Goal: Book appointment/travel/reservation

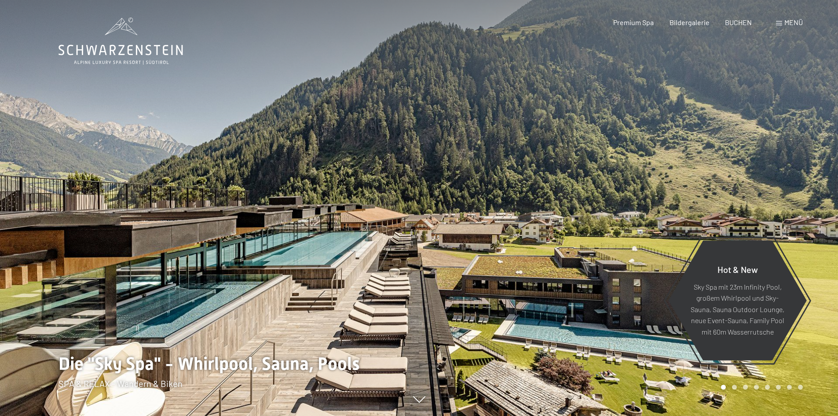
click at [776, 23] on div "Menü" at bounding box center [789, 23] width 27 height 10
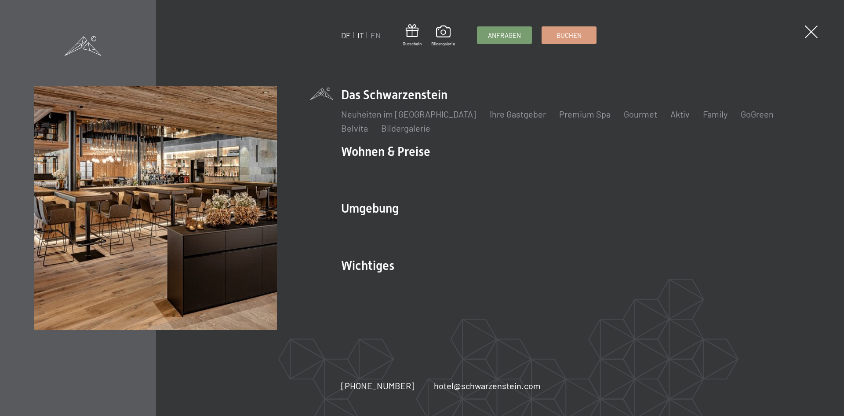
click at [359, 34] on link "IT" at bounding box center [360, 35] width 7 height 10
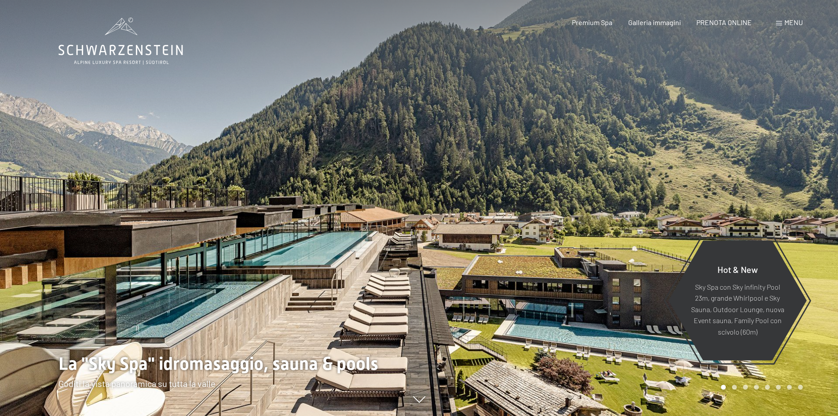
click at [793, 23] on span "Menu" at bounding box center [793, 22] width 18 height 8
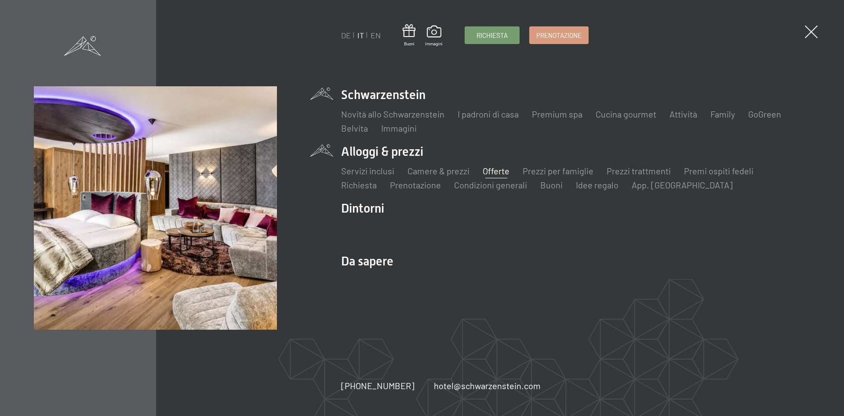
click at [496, 172] on link "Offerte" at bounding box center [496, 170] width 27 height 11
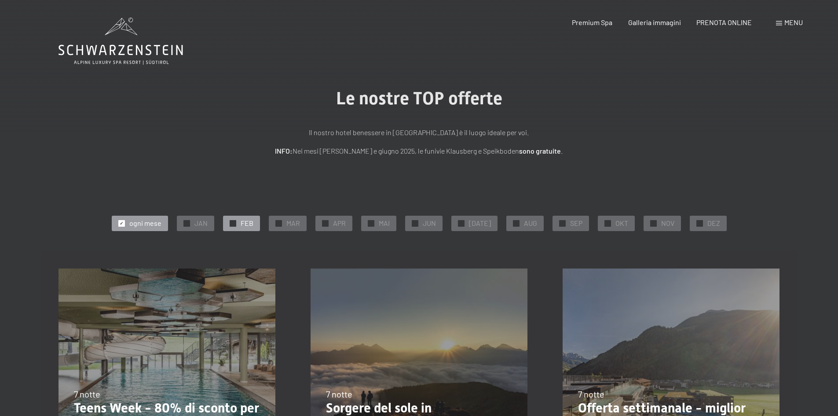
click at [234, 223] on span "✓" at bounding box center [233, 223] width 4 height 6
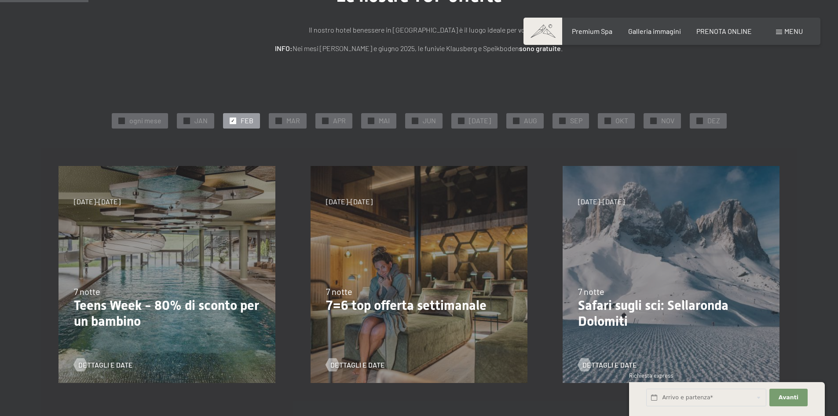
scroll to position [107, 0]
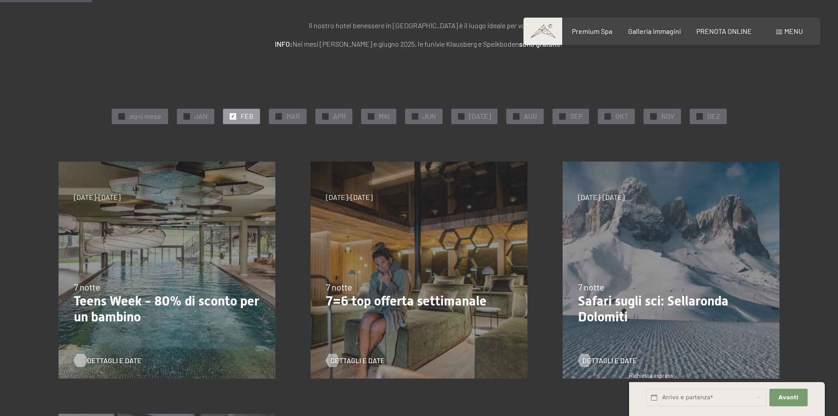
click at [108, 361] on span "Dettagli e Date" at bounding box center [114, 360] width 55 height 10
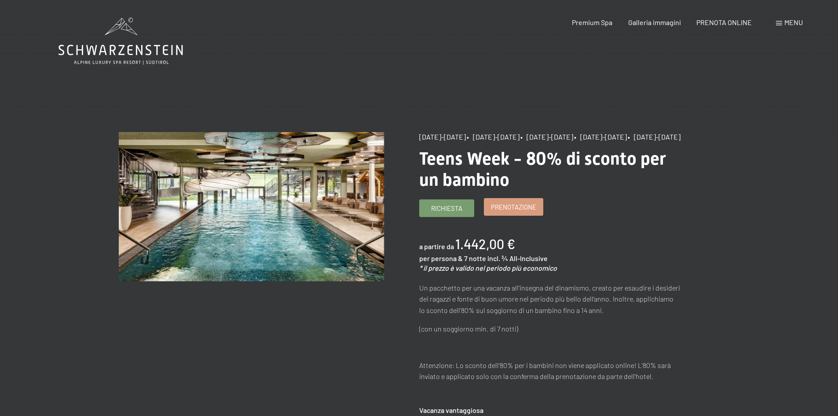
click at [516, 212] on span "Prenotazione" at bounding box center [513, 206] width 45 height 9
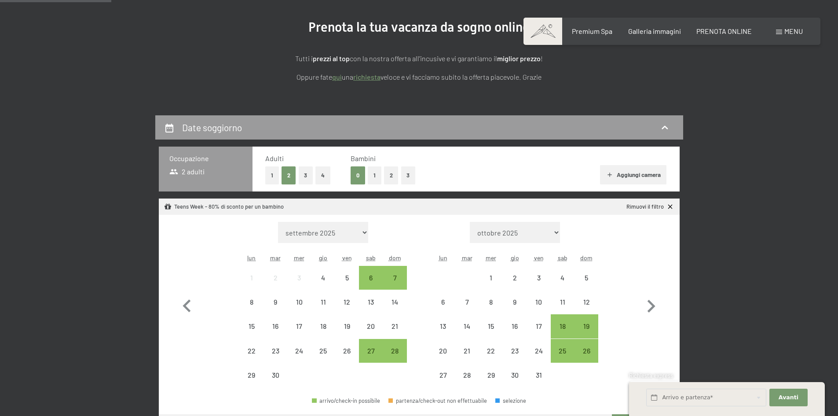
scroll to position [138, 0]
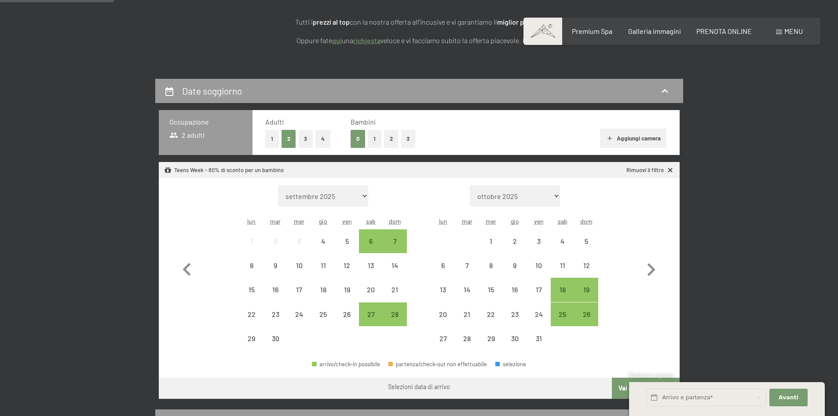
click at [374, 140] on button "1" at bounding box center [375, 139] width 14 height 18
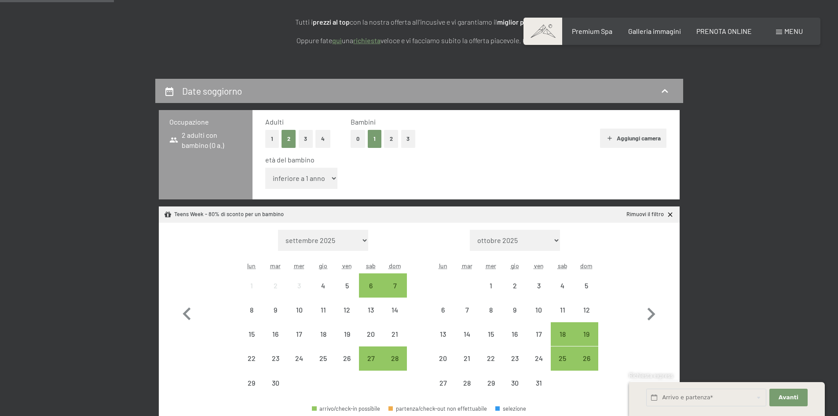
click at [296, 178] on select "inferiore a 1 anno 1 anno 2 anni 3 anni 4 anni 5 anni 6 anni 7 anni 8 anni 9 an…" at bounding box center [301, 178] width 73 height 21
select select "11"
click at [265, 168] on select "inferiore a 1 anno 1 anno 2 anni 3 anni 4 anni 5 anni 6 anni 7 anni 8 anni 9 an…" at bounding box center [301, 178] width 73 height 21
click at [654, 312] on icon "button" at bounding box center [651, 314] width 26 height 26
select select "2025-10-01"
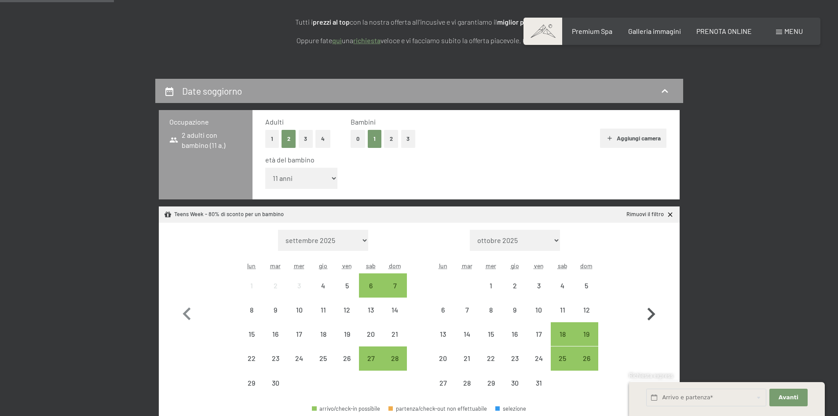
select select "2025-11-01"
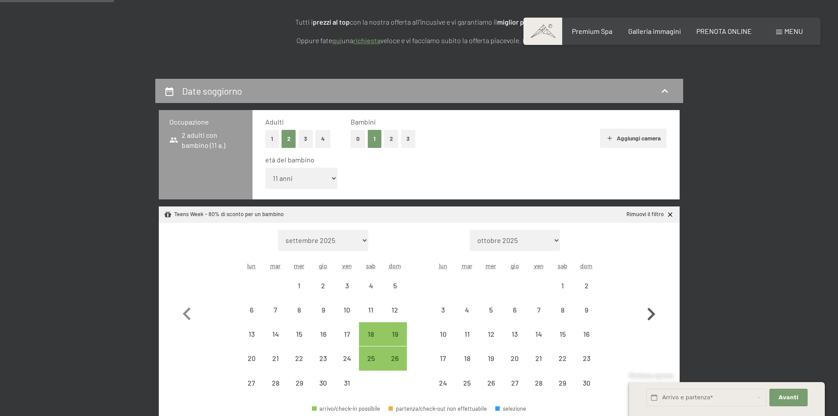
select select "2025-10-01"
select select "2025-11-01"
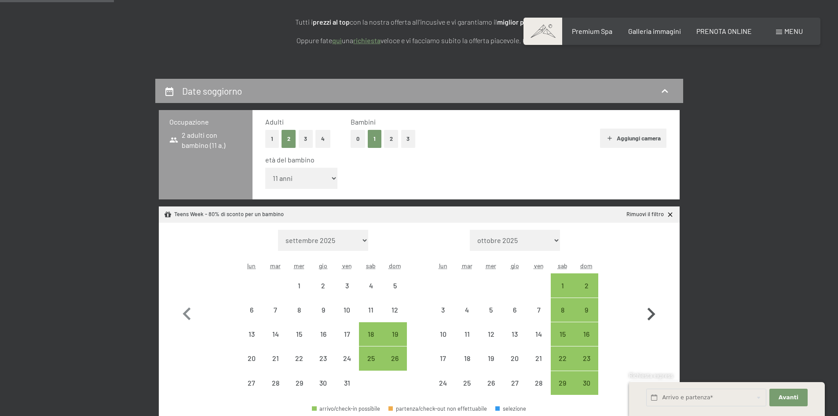
click at [653, 314] on icon "button" at bounding box center [651, 313] width 8 height 13
select select "2025-11-01"
select select "2025-12-01"
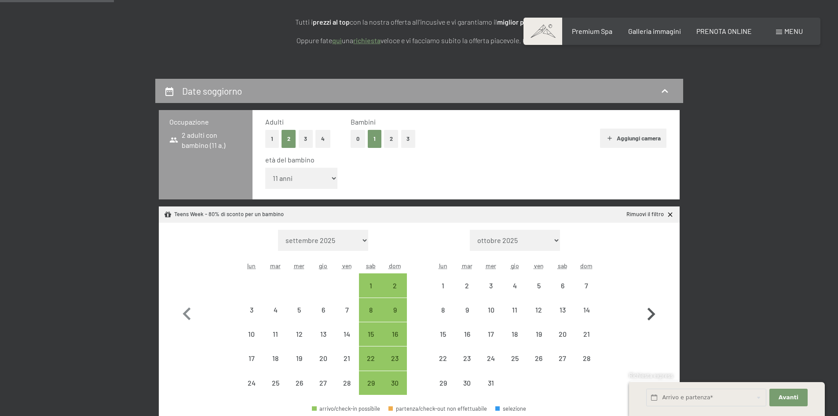
select select "2025-11-01"
select select "2025-12-01"
click at [653, 314] on icon "button" at bounding box center [651, 313] width 8 height 13
select select "2025-12-01"
select select "2026-01-01"
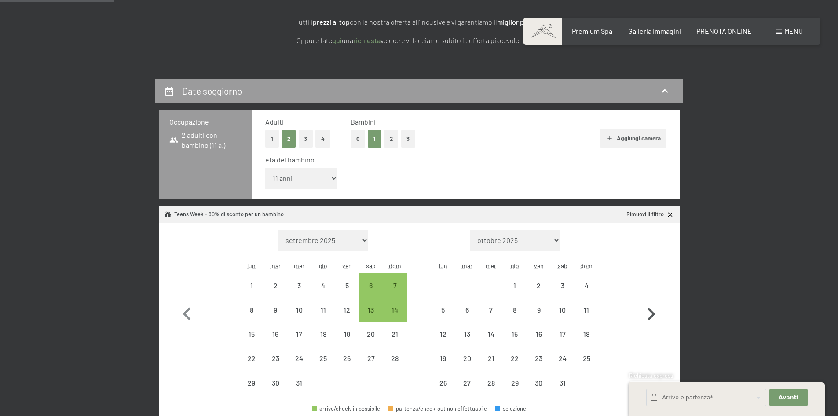
select select "2025-12-01"
select select "2026-01-01"
click at [653, 314] on icon "button" at bounding box center [651, 313] width 8 height 13
select select "[DATE]"
select select "2026-02-01"
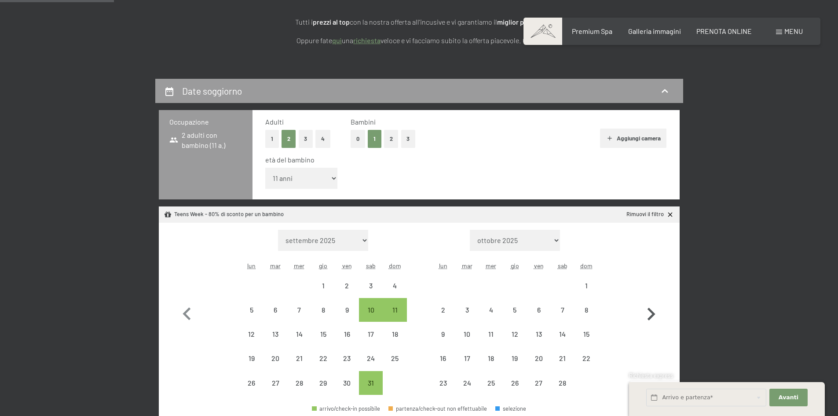
select select "[DATE]"
select select "2026-02-01"
click at [372, 384] on div "31" at bounding box center [371, 390] width 22 height 22
select select "[DATE]"
select select "2026-02-01"
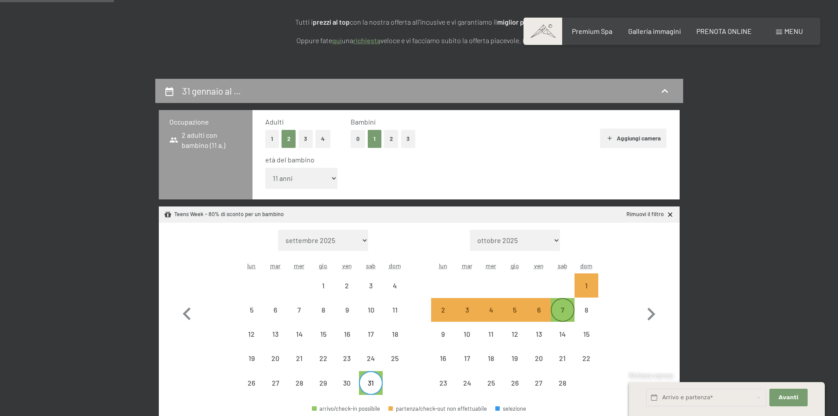
click at [565, 312] on div "7" at bounding box center [562, 317] width 22 height 22
select select "[DATE]"
select select "2026-02-01"
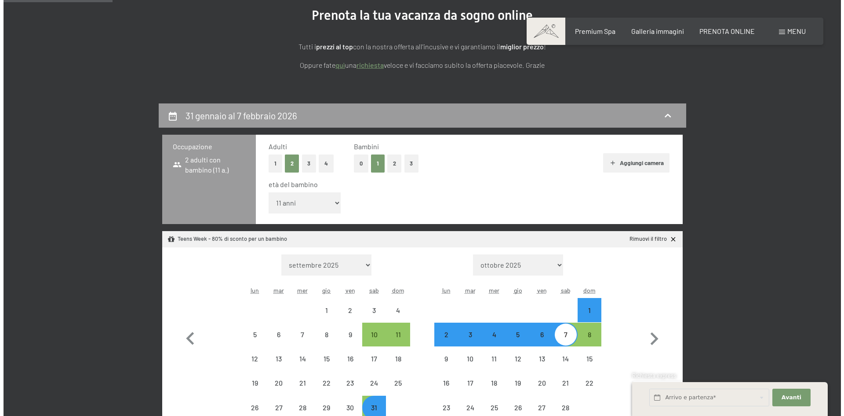
scroll to position [15, 0]
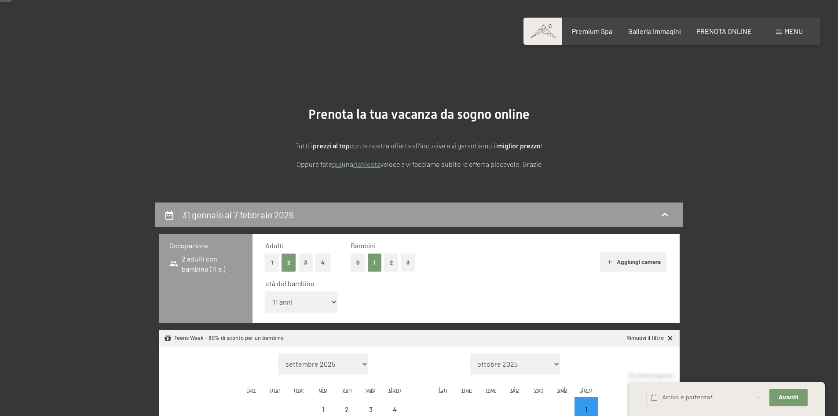
click at [788, 33] on span "Menu" at bounding box center [793, 31] width 18 height 8
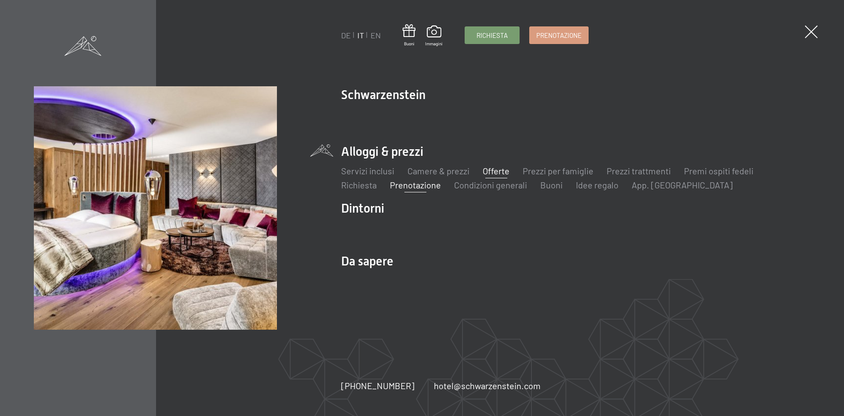
click at [497, 171] on link "Offerte" at bounding box center [496, 170] width 27 height 11
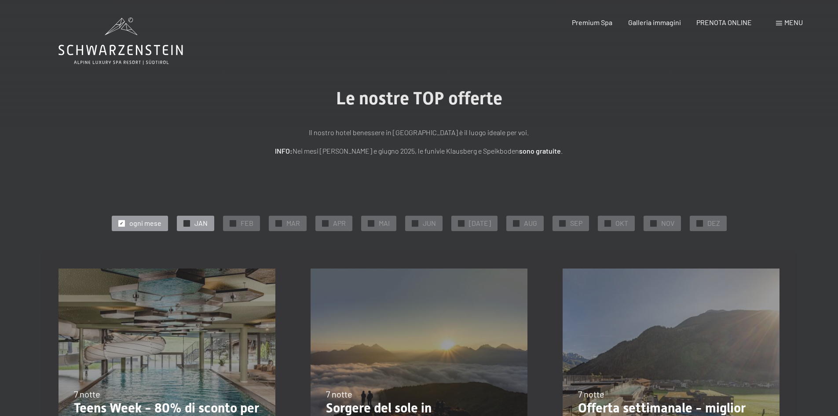
click at [186, 221] on div "✓ JAN" at bounding box center [195, 222] width 37 height 15
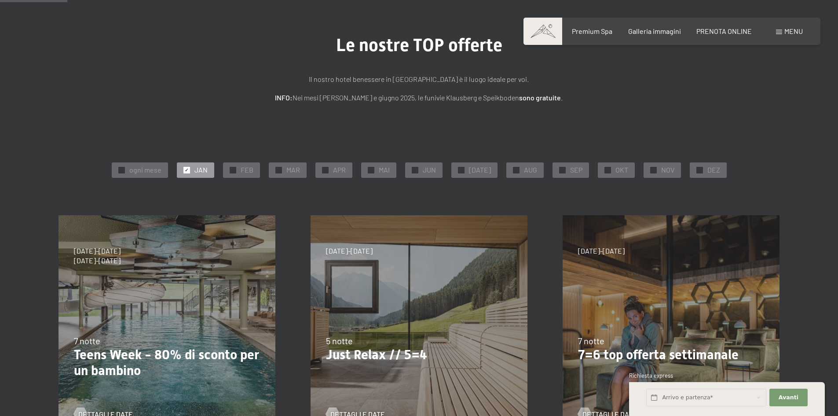
scroll to position [113, 0]
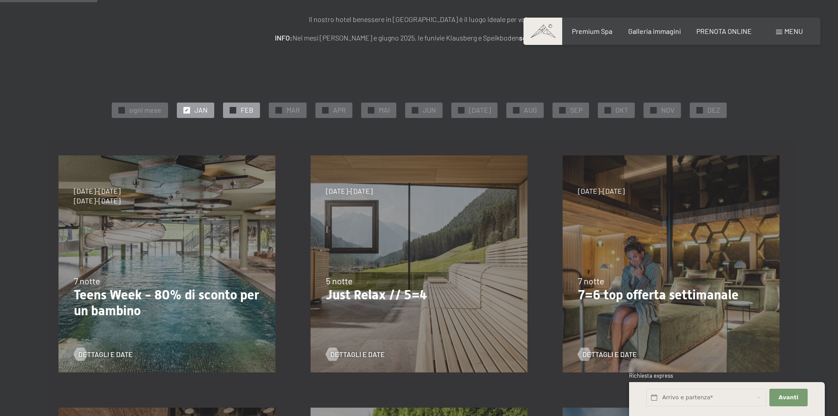
click at [234, 113] on span "✓" at bounding box center [233, 110] width 4 height 6
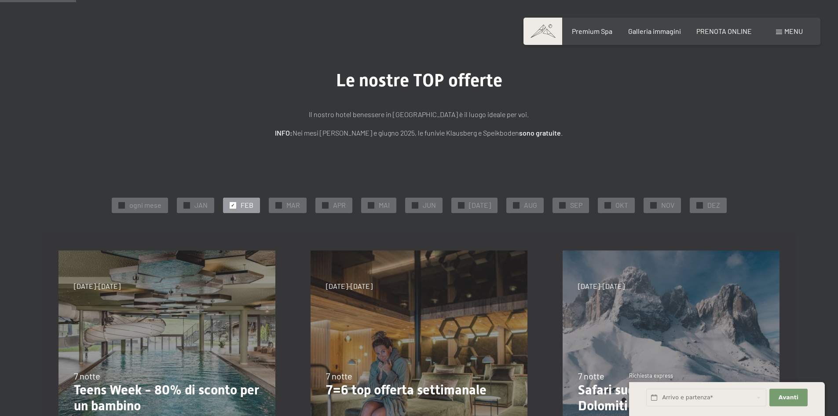
scroll to position [0, 0]
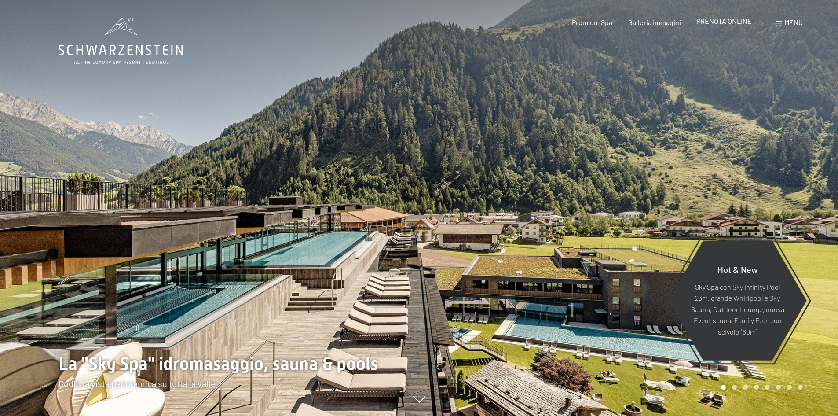
click at [725, 21] on span "PRENOTA ONLINE" at bounding box center [723, 21] width 55 height 8
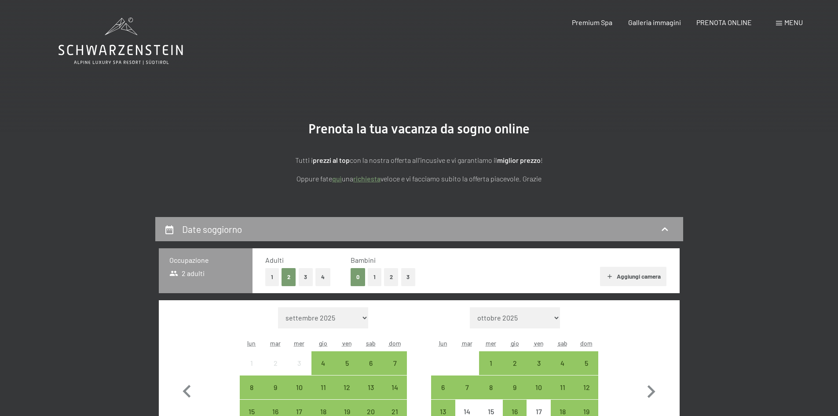
click at [374, 274] on button "1" at bounding box center [375, 277] width 14 height 18
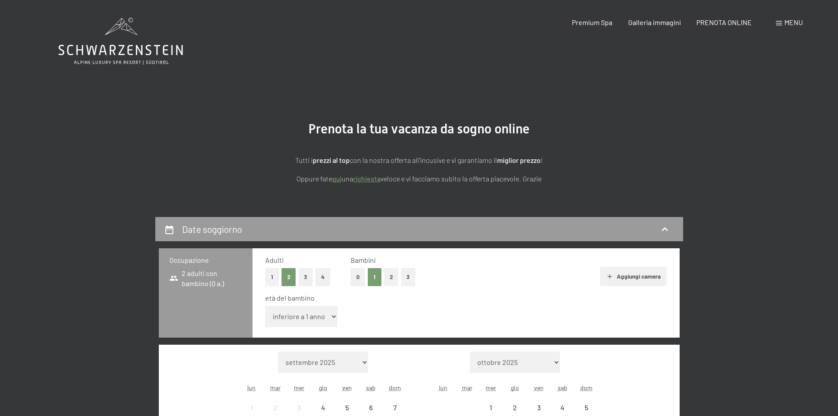
click at [302, 318] on select "inferiore a 1 anno 1 anno 2 anni 3 anni 4 anni 5 anni 6 anni 7 anni 8 anni 9 an…" at bounding box center [301, 316] width 73 height 21
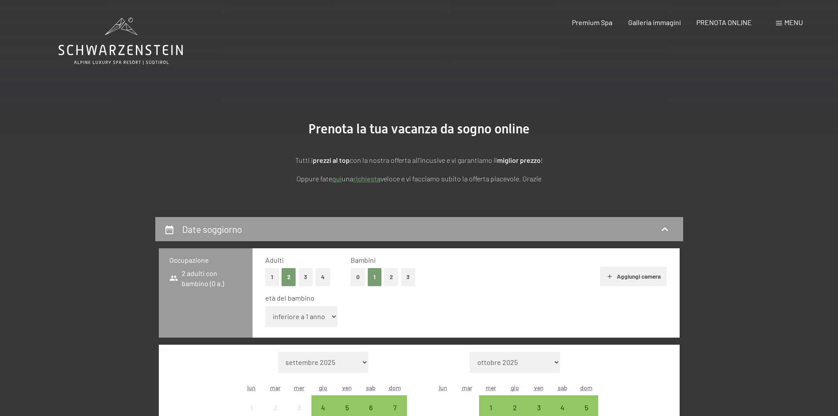
select select "11"
click at [265, 306] on select "inferiore a 1 anno 1 anno 2 anni 3 anni 4 anni 5 anni 6 anni 7 anni 8 anni 9 an…" at bounding box center [301, 316] width 73 height 21
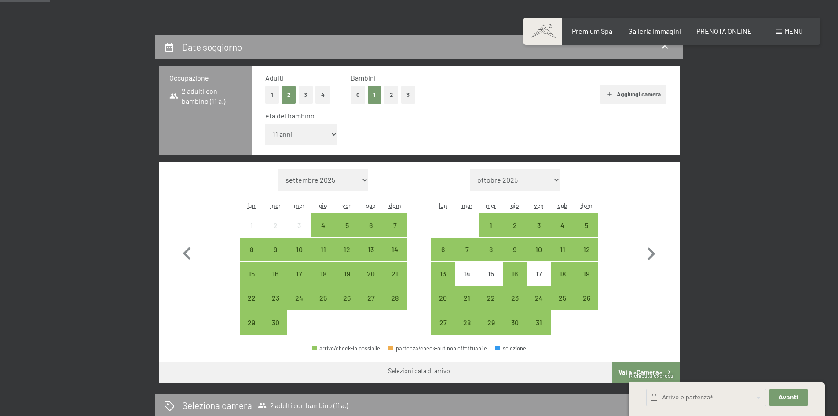
scroll to position [193, 0]
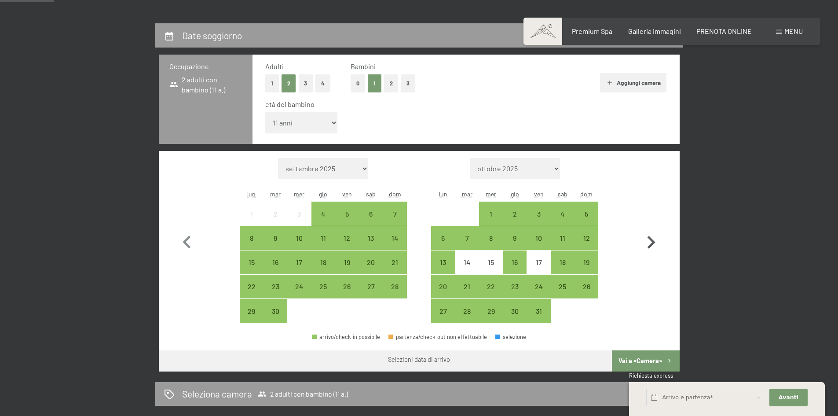
click at [650, 243] on icon "button" at bounding box center [651, 243] width 26 height 26
select select "[DATE]"
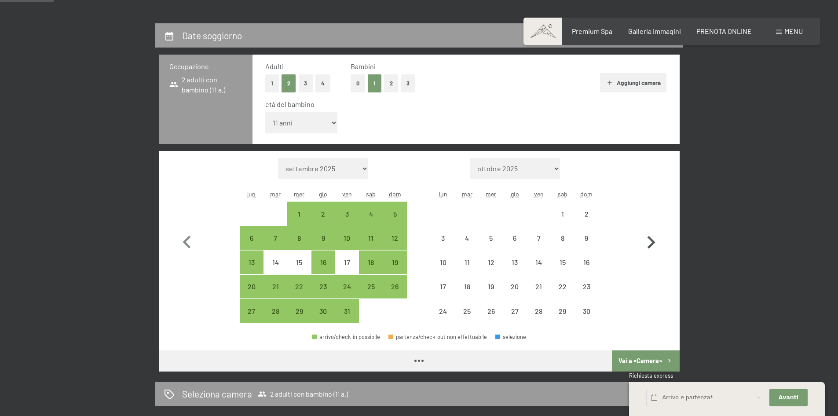
click at [650, 243] on icon "button" at bounding box center [651, 243] width 26 height 26
select select "[DATE]"
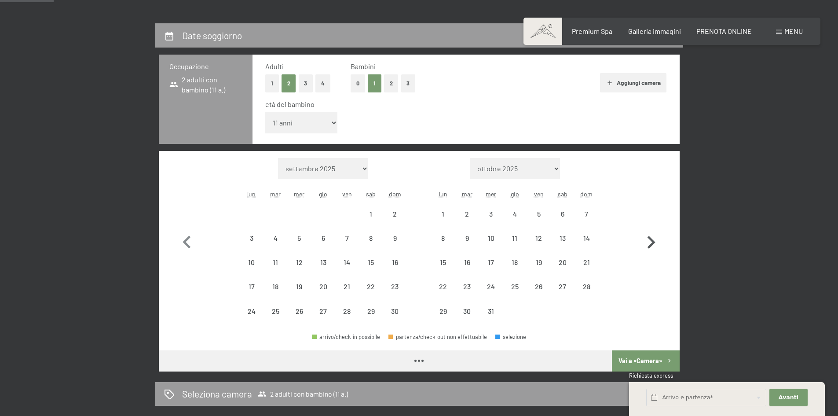
click at [649, 243] on icon "button" at bounding box center [651, 243] width 26 height 26
select select "[DATE]"
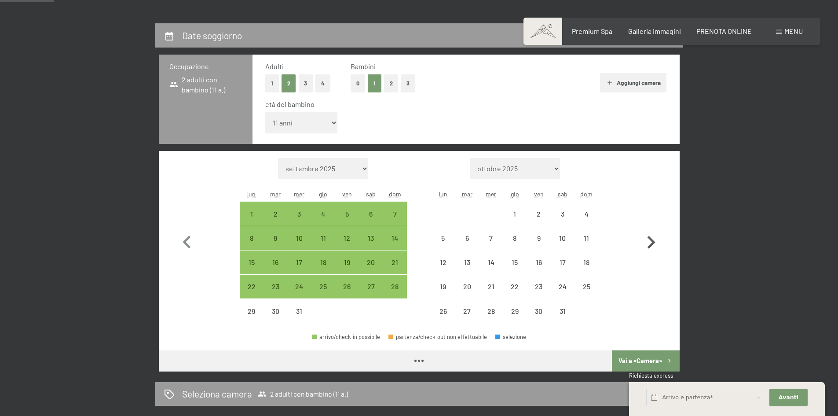
select select "[DATE]"
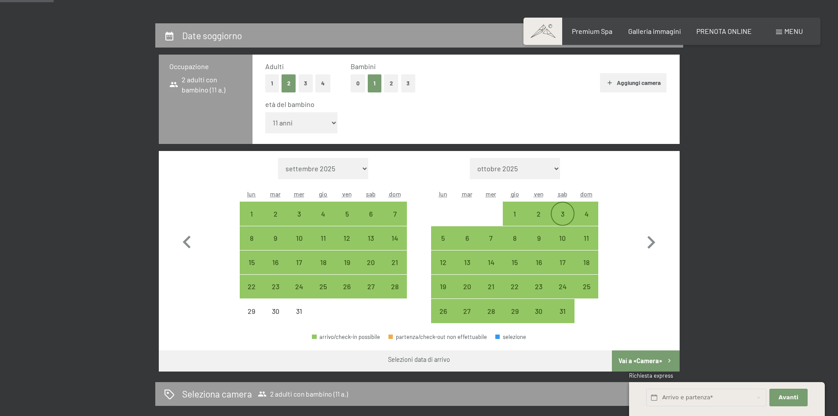
click at [555, 215] on div "3" at bounding box center [562, 221] width 22 height 22
select select "[DATE]"
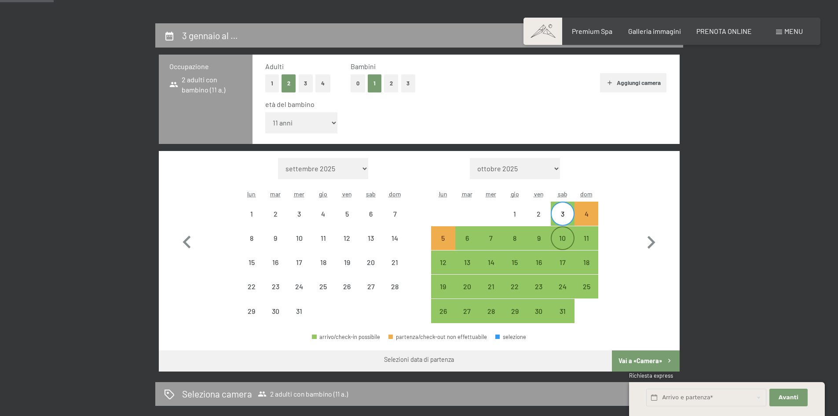
click at [566, 243] on div "10" at bounding box center [562, 245] width 22 height 22
select select "[DATE]"
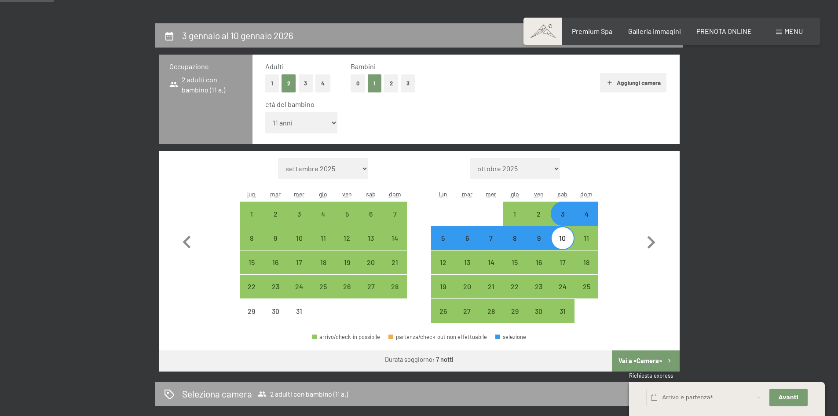
click at [654, 359] on button "Vai a «Camera»" at bounding box center [645, 360] width 67 height 21
select select "[DATE]"
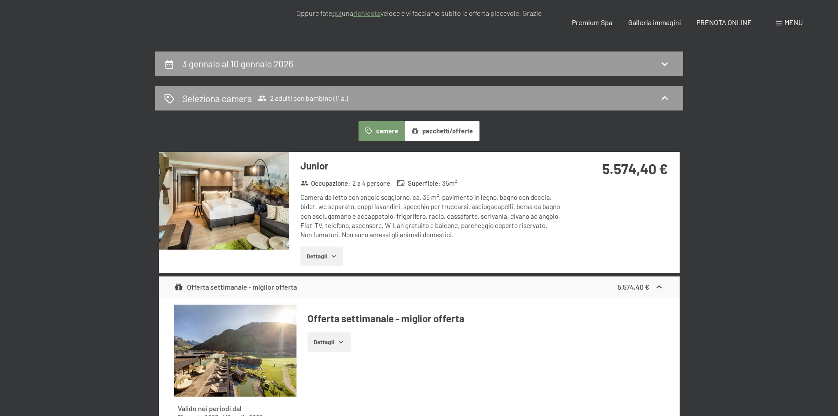
scroll to position [0, 0]
